Goal: Task Accomplishment & Management: Complete application form

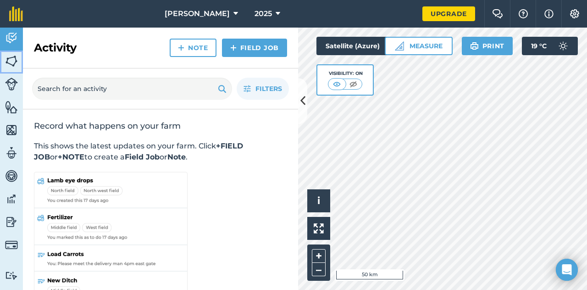
click at [9, 65] on img at bounding box center [11, 61] width 13 height 14
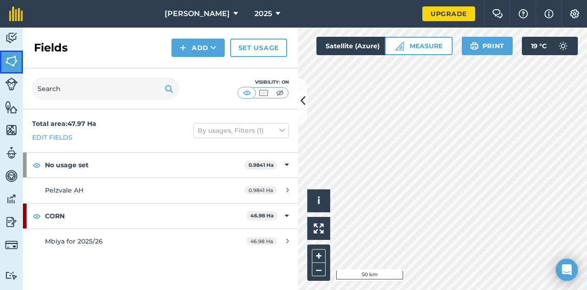
click at [11, 62] on img at bounding box center [11, 61] width 13 height 14
click at [303, 98] on icon at bounding box center [303, 101] width 5 height 16
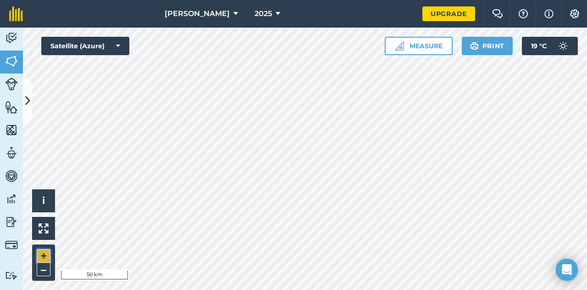
click at [46, 256] on button "+" at bounding box center [44, 256] width 14 height 14
click at [43, 255] on button "+" at bounding box center [44, 256] width 14 height 14
click at [40, 253] on button "+" at bounding box center [44, 256] width 14 height 14
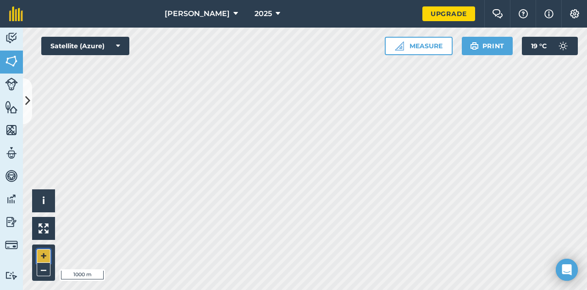
click at [40, 253] on button "+" at bounding box center [44, 256] width 14 height 14
click at [43, 250] on button "+" at bounding box center [44, 256] width 14 height 14
click at [41, 271] on button "–" at bounding box center [44, 269] width 14 height 13
click at [409, 45] on button "Measure" at bounding box center [419, 46] width 68 height 18
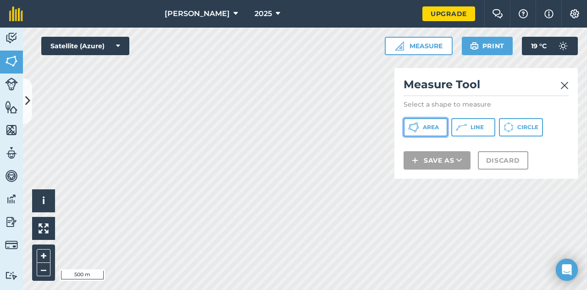
click at [425, 131] on button "Area" at bounding box center [426, 127] width 44 height 18
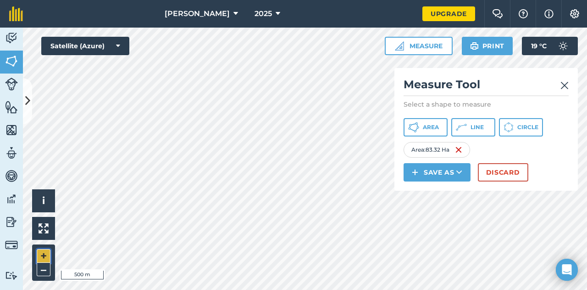
click at [45, 260] on button "+" at bounding box center [44, 256] width 14 height 14
click at [40, 253] on button "+" at bounding box center [44, 256] width 14 height 14
click at [95, 22] on div "Maduna Grains 2025 Upgrade Farm Chat Help Info Settings Map printing is not ava…" at bounding box center [293, 145] width 587 height 290
click at [266, 0] on html "Maduna Grains 2025 Upgrade Farm Chat Help Info Settings Map printing is not ava…" at bounding box center [293, 145] width 587 height 290
click at [457, 171] on icon at bounding box center [460, 172] width 6 height 9
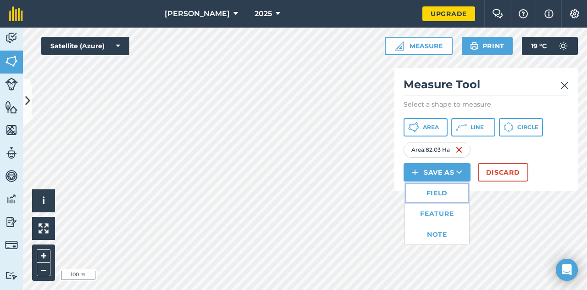
click at [431, 191] on link "Field" at bounding box center [437, 193] width 64 height 20
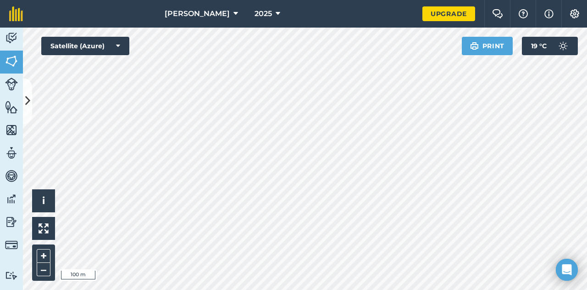
click at [444, 26] on div "Maduna Grains 2025 Upgrade Farm Chat Help Info Settings Map printing is not ava…" at bounding box center [293, 145] width 587 height 290
click at [46, 270] on button "–" at bounding box center [44, 269] width 14 height 13
click at [27, 101] on icon at bounding box center [27, 101] width 5 height 16
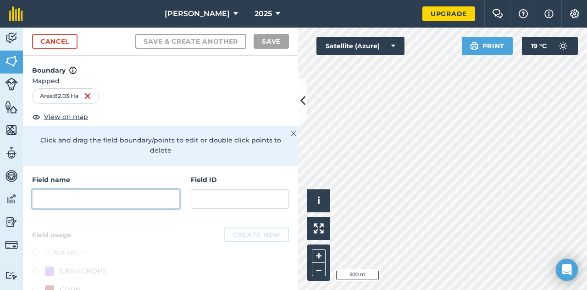
click at [84, 201] on input "text" at bounding box center [106, 198] width 148 height 19
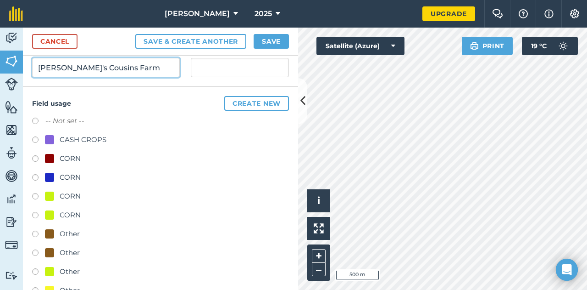
scroll to position [134, 0]
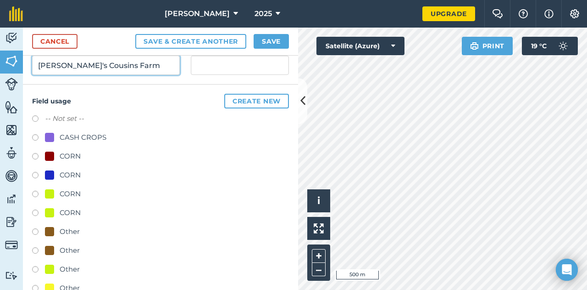
type input "[PERSON_NAME]'s Cousins Farm"
click at [37, 118] on label at bounding box center [38, 119] width 13 height 9
radio input "true"
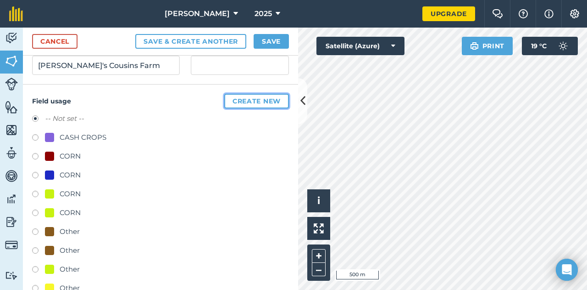
click at [247, 101] on button "Create new" at bounding box center [256, 101] width 65 height 15
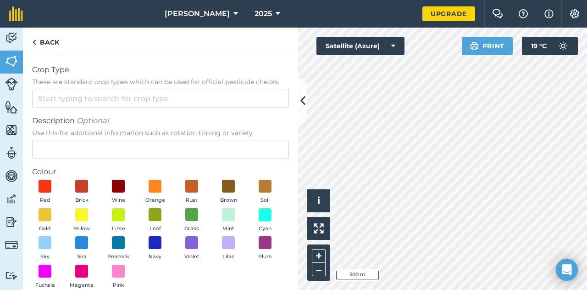
scroll to position [47, 0]
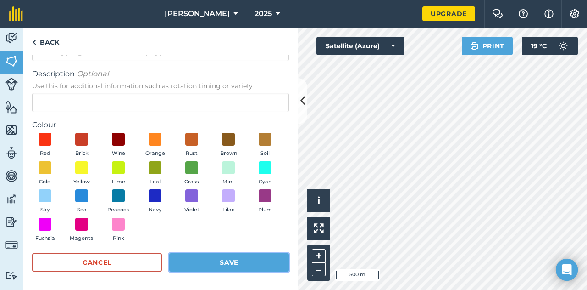
click at [245, 257] on button "Save" at bounding box center [229, 262] width 120 height 18
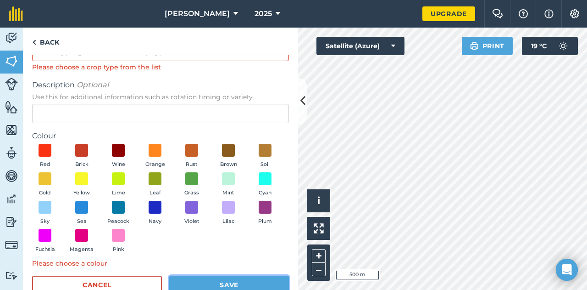
scroll to position [0, 0]
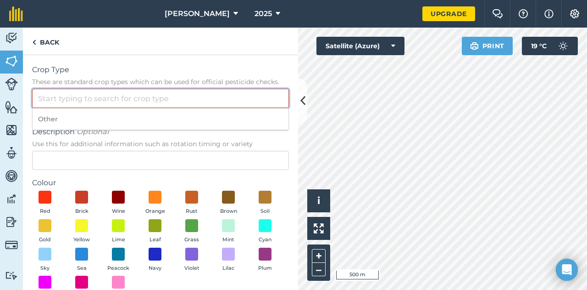
click at [163, 101] on input "Crop Type These are standard crop types which can be used for official pesticid…" at bounding box center [160, 98] width 257 height 19
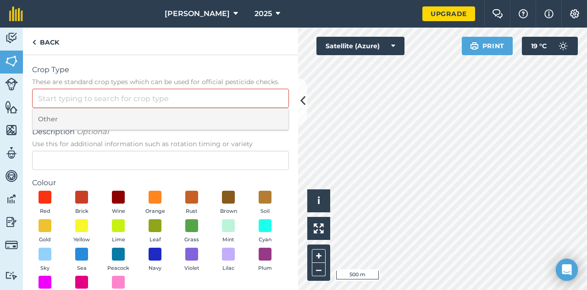
click at [46, 121] on li "Other" at bounding box center [161, 119] width 256 height 22
type input "Other"
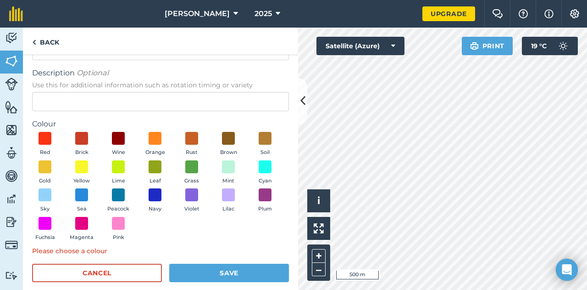
scroll to position [58, 0]
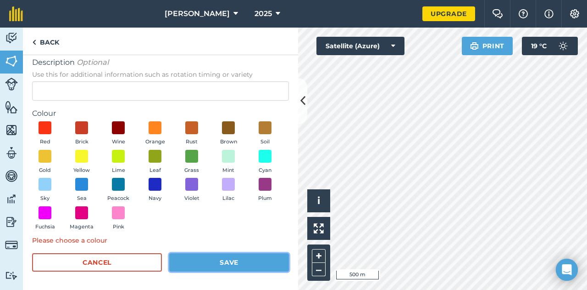
click at [234, 260] on button "Save" at bounding box center [229, 262] width 120 height 18
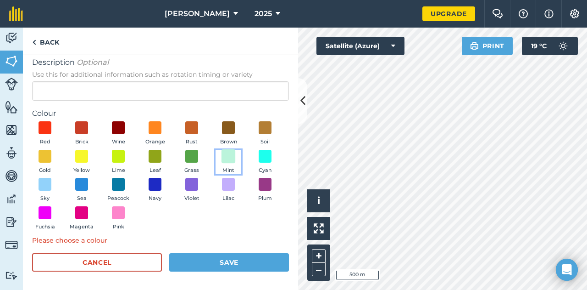
click at [222, 163] on span at bounding box center [229, 156] width 14 height 14
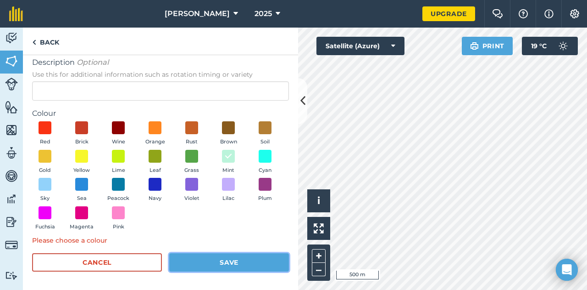
click at [197, 264] on button "Save" at bounding box center [229, 262] width 120 height 18
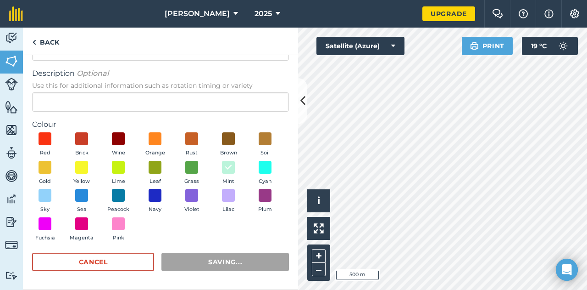
scroll to position [47, 0]
radio input "false"
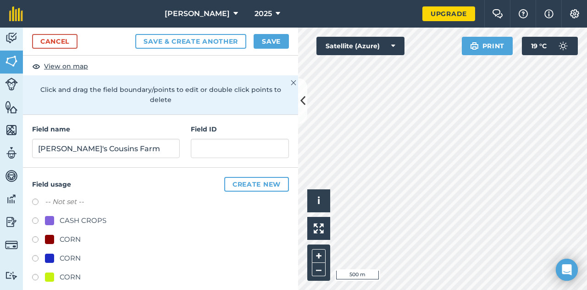
scroll to position [0, 0]
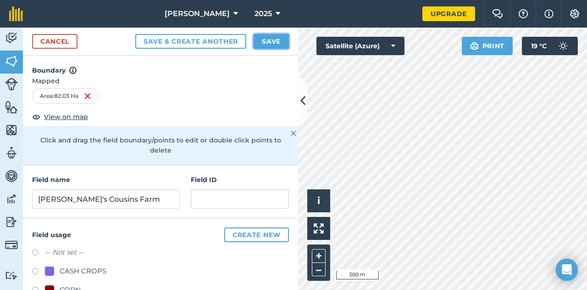
click at [272, 39] on button "Save" at bounding box center [271, 41] width 35 height 15
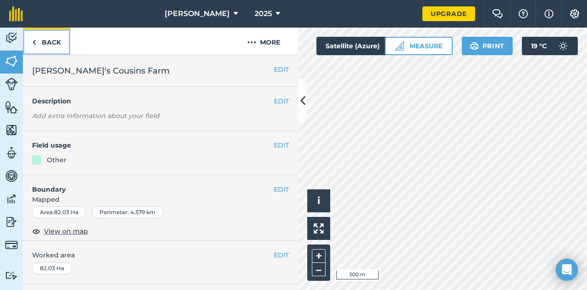
click at [34, 44] on img at bounding box center [34, 42] width 4 height 11
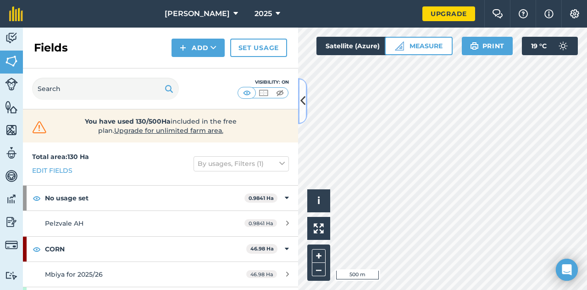
click at [305, 102] on icon at bounding box center [303, 101] width 5 height 16
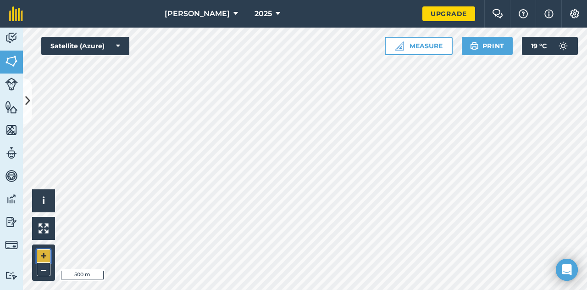
click at [46, 256] on button "+" at bounding box center [44, 256] width 14 height 14
click at [484, 289] on html "Maduna Grains 2025 Upgrade Farm Chat Help Info Settings Map printing is not ava…" at bounding box center [293, 145] width 587 height 290
click at [424, 0] on html "Maduna Grains 2025 Upgrade Farm Chat Help Info Settings Map printing is not ava…" at bounding box center [293, 145] width 587 height 290
click at [444, 289] on html "Maduna Grains 2025 Upgrade Farm Chat Help Info Settings Map printing is not ava…" at bounding box center [293, 145] width 587 height 290
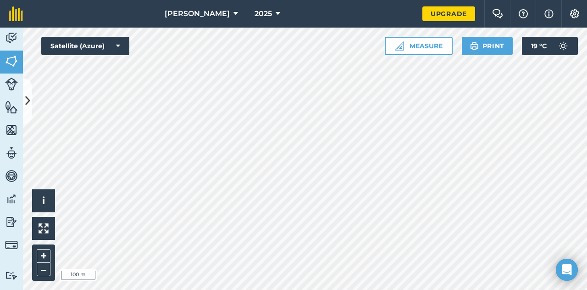
click at [380, 289] on html "Maduna Grains 2025 Upgrade Farm Chat Help Info Settings Map printing is not ava…" at bounding box center [293, 145] width 587 height 290
click at [39, 272] on button "–" at bounding box center [44, 269] width 14 height 13
click at [355, 13] on div "Maduna Grains 2025 Upgrade Farm Chat Help Info Settings Map printing is not ava…" at bounding box center [293, 145] width 587 height 290
click at [403, 42] on div "Click to start drawing i © 2025 TomTom, Microsoft 500 m + – Satellite (Azure) M…" at bounding box center [305, 159] width 565 height 262
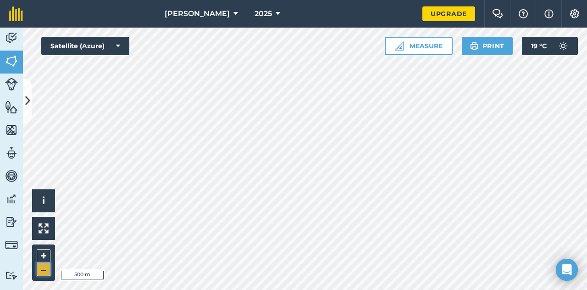
click at [41, 271] on button "–" at bounding box center [44, 269] width 14 height 13
click at [39, 275] on button "–" at bounding box center [44, 269] width 14 height 13
click at [38, 252] on button "+" at bounding box center [44, 256] width 14 height 14
click at [41, 256] on button "+" at bounding box center [44, 256] width 14 height 14
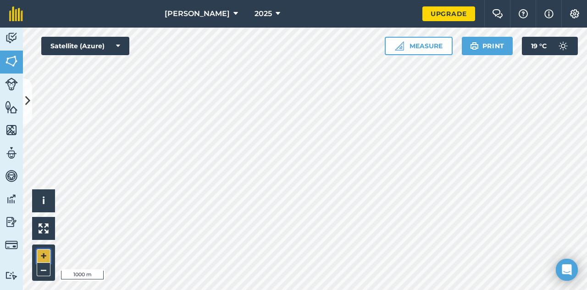
click at [41, 256] on button "+" at bounding box center [44, 256] width 14 height 14
click at [48, 260] on button "+" at bounding box center [44, 256] width 14 height 14
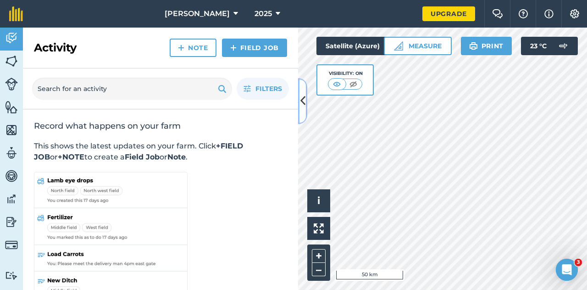
click at [304, 90] on button at bounding box center [302, 101] width 9 height 46
